Goal: Task Accomplishment & Management: Complete application form

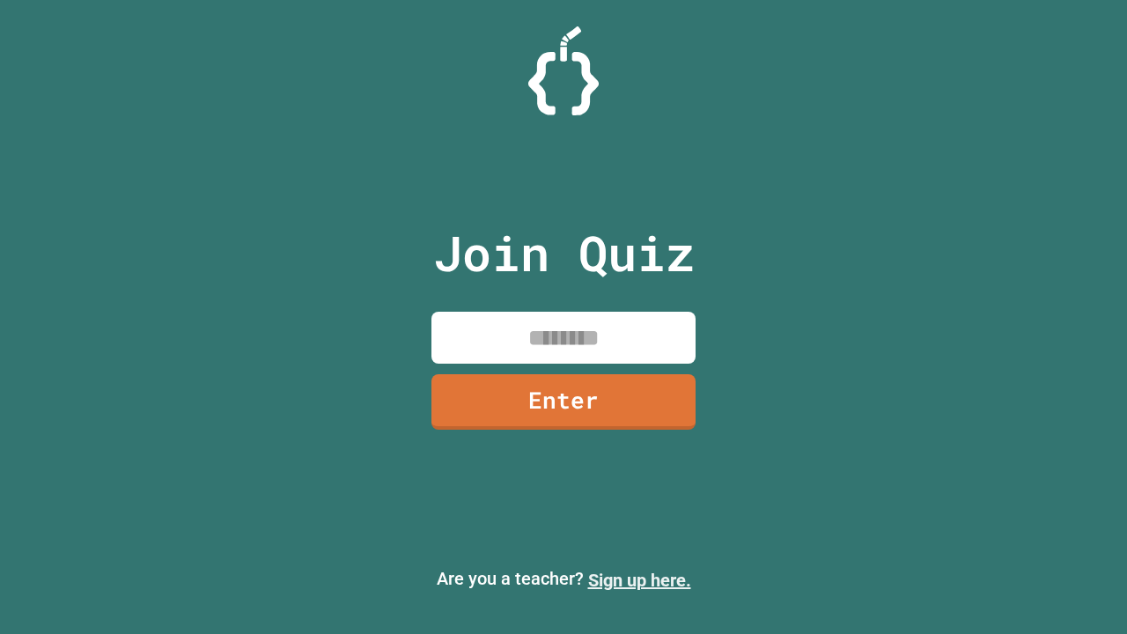
click at [639, 580] on link "Sign up here." at bounding box center [639, 580] width 103 height 21
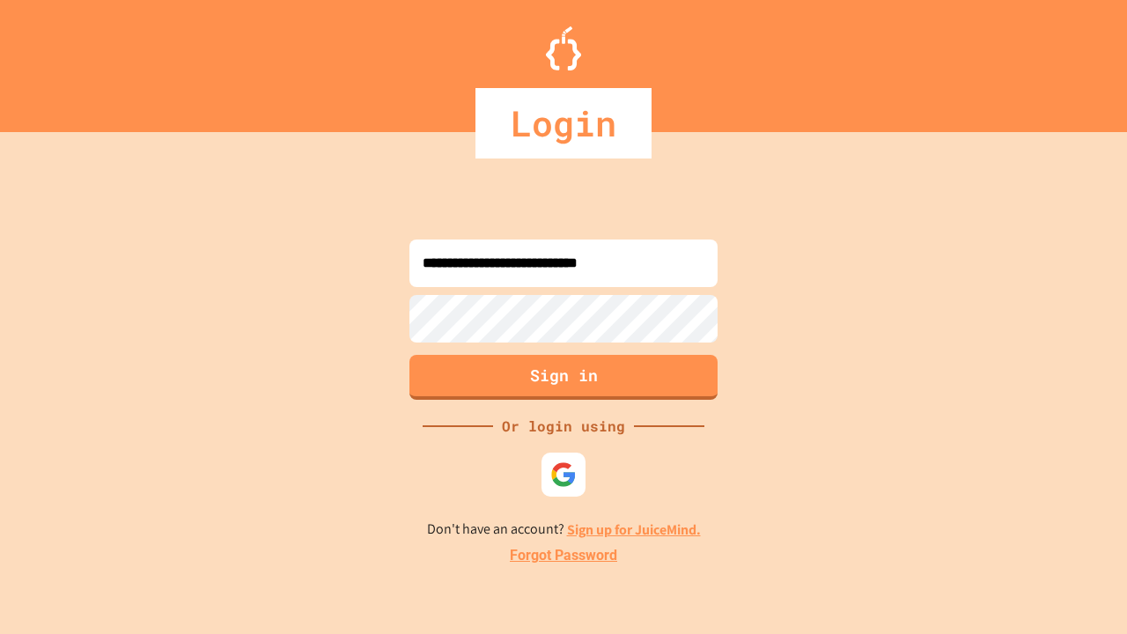
type input "**********"
